Goal: Navigation & Orientation: Find specific page/section

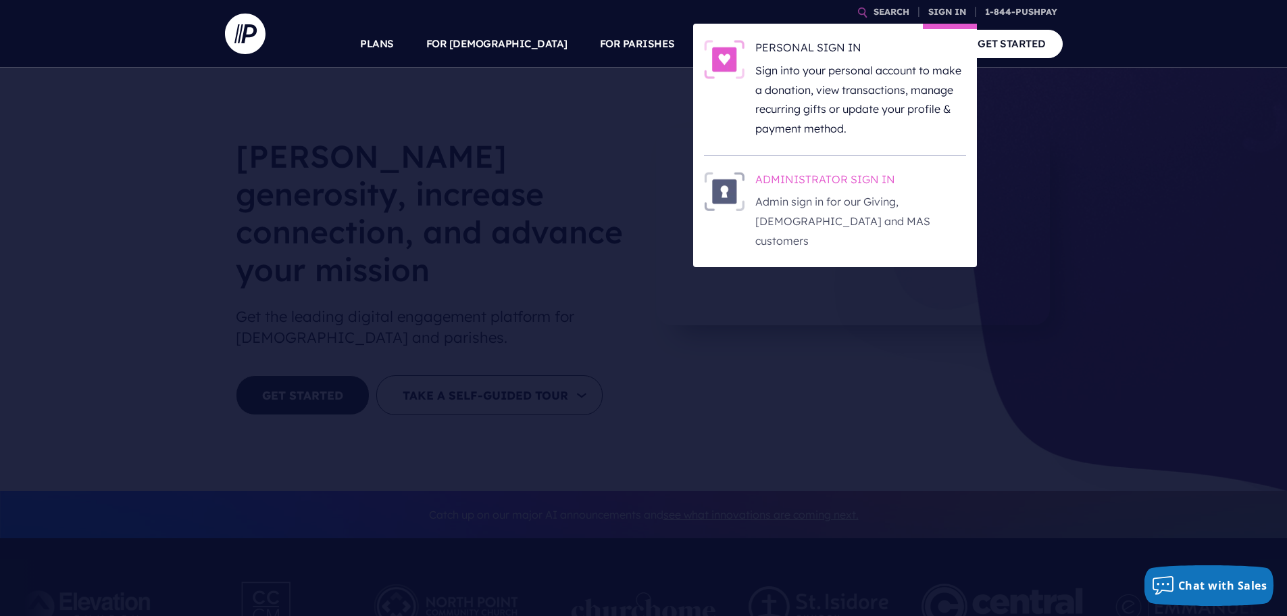
click at [875, 178] on h6 "ADMINISTRATOR SIGN IN" at bounding box center [860, 182] width 211 height 20
click at [801, 179] on h6 "ADMINISTRATOR SIGN IN" at bounding box center [860, 182] width 211 height 20
click at [807, 178] on h6 "ADMINISTRATOR SIGN IN" at bounding box center [860, 182] width 211 height 20
click at [823, 176] on h6 "ADMINISTRATOR SIGN IN" at bounding box center [860, 182] width 211 height 20
click at [867, 177] on h6 "ADMINISTRATOR SIGN IN" at bounding box center [860, 182] width 211 height 20
